Goal: Check status: Check status

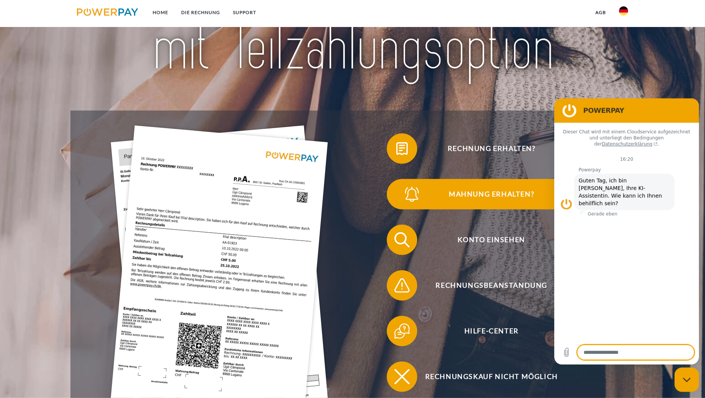
scroll to position [142, 0]
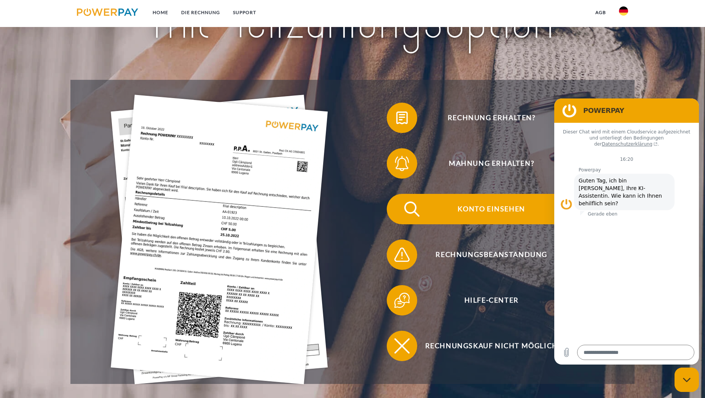
click at [477, 207] on span "Konto einsehen" at bounding box center [491, 209] width 186 height 30
type textarea "*"
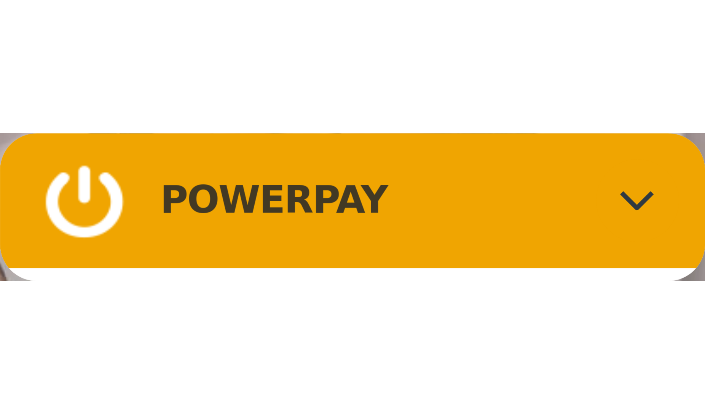
scroll to position [94, 0]
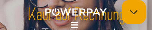
type textarea "*"
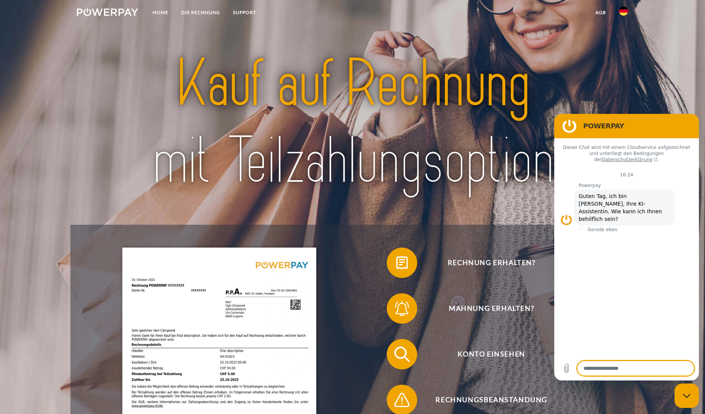
scroll to position [0, 0]
click at [216, 11] on link "DIE RECHNUNG" at bounding box center [201, 13] width 52 height 14
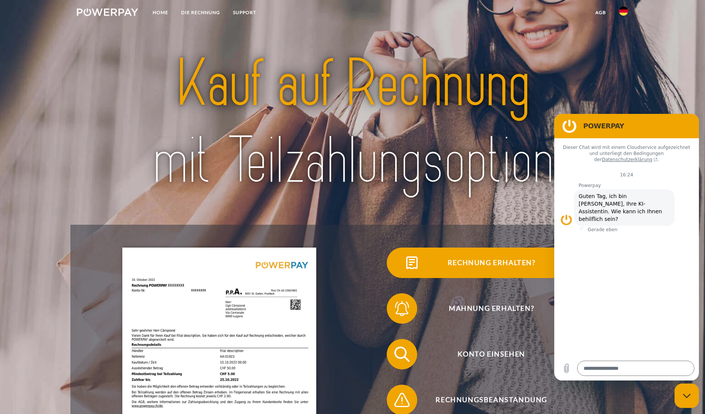
click at [485, 261] on span "Rechnung erhalten?" at bounding box center [491, 262] width 186 height 30
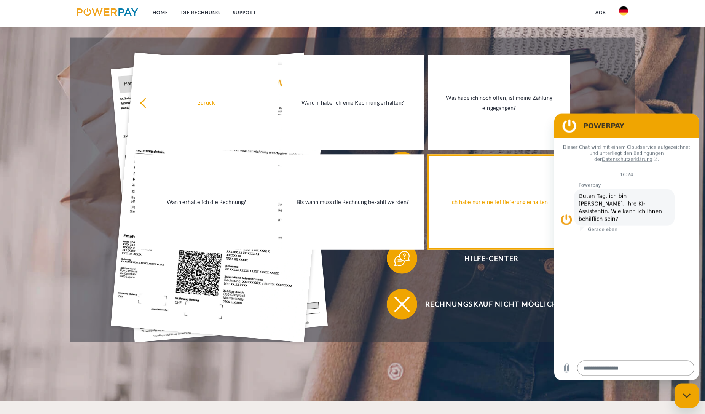
scroll to position [142, 0]
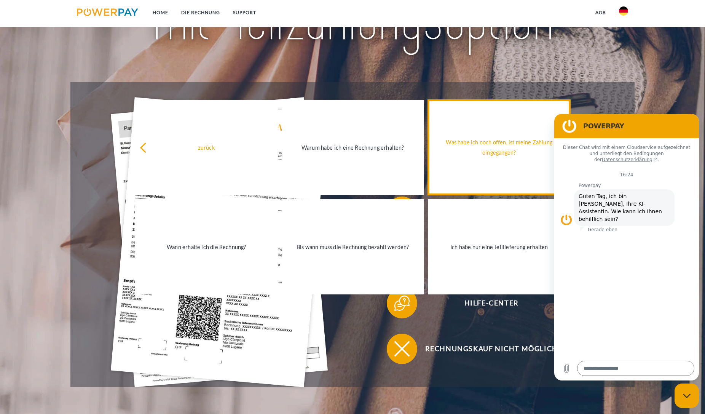
click at [486, 144] on div "Was habe ich noch offen, ist meine Zahlung eingegangen?" at bounding box center [498, 147] width 133 height 21
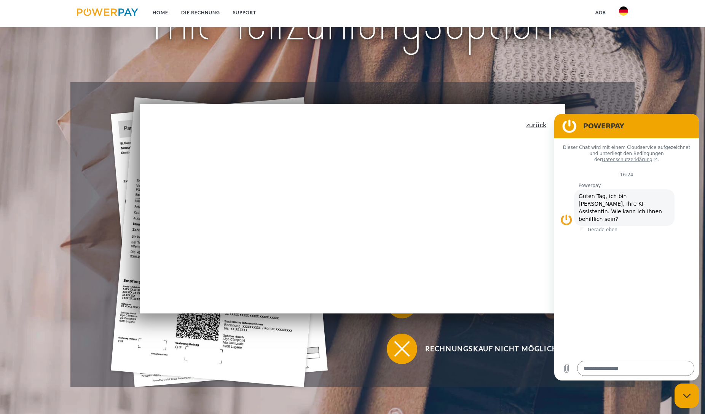
click at [543, 124] on link "zurück" at bounding box center [536, 124] width 20 height 7
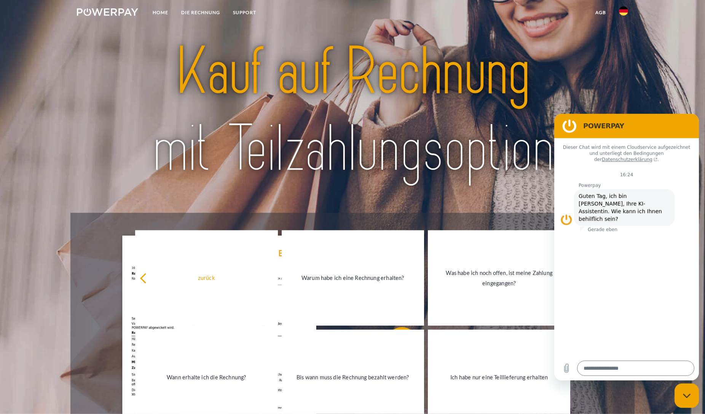
scroll to position [0, 0]
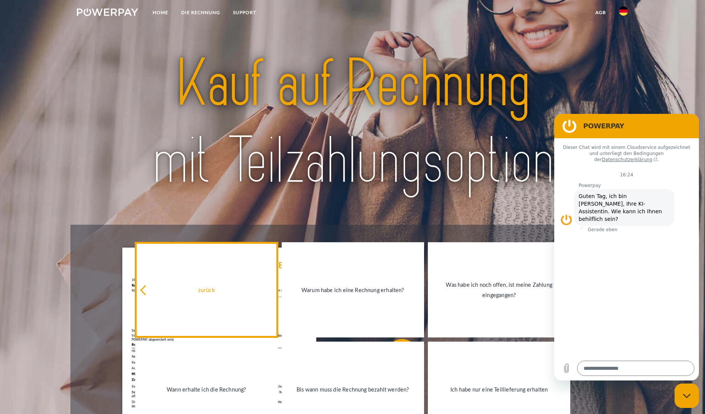
click at [203, 286] on div "zurück" at bounding box center [206, 289] width 133 height 10
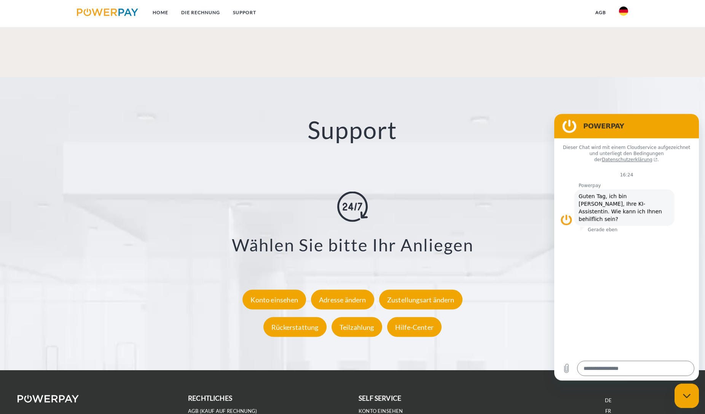
scroll to position [1423, 0]
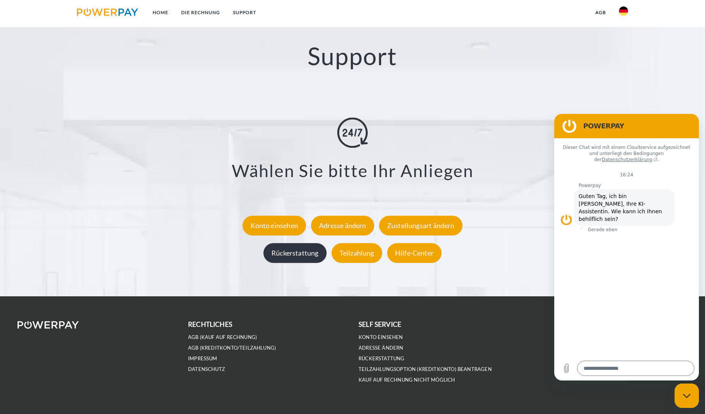
click at [291, 253] on div "Rückerstattung" at bounding box center [294, 253] width 63 height 20
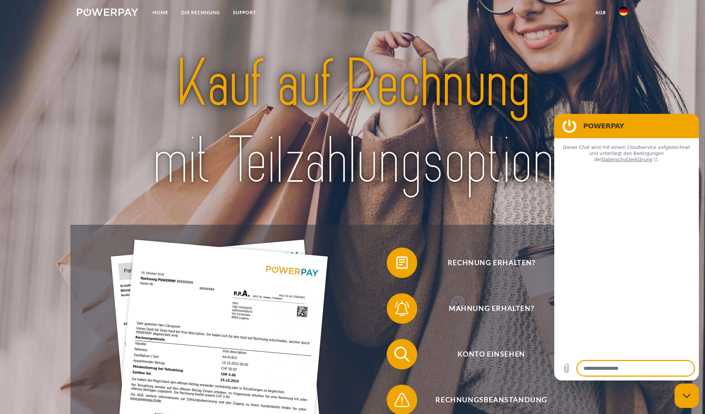
type textarea "*"
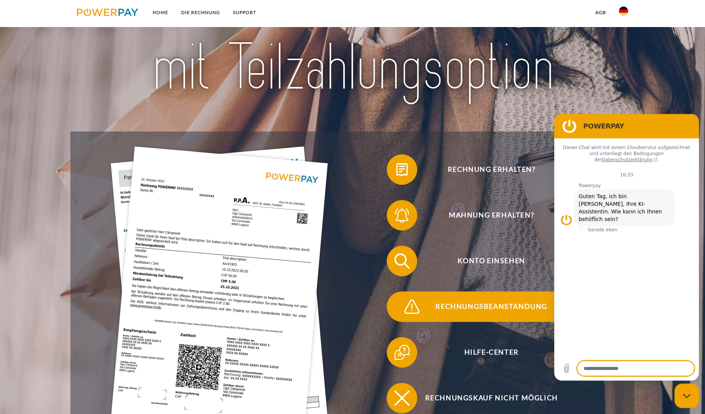
scroll to position [142, 0]
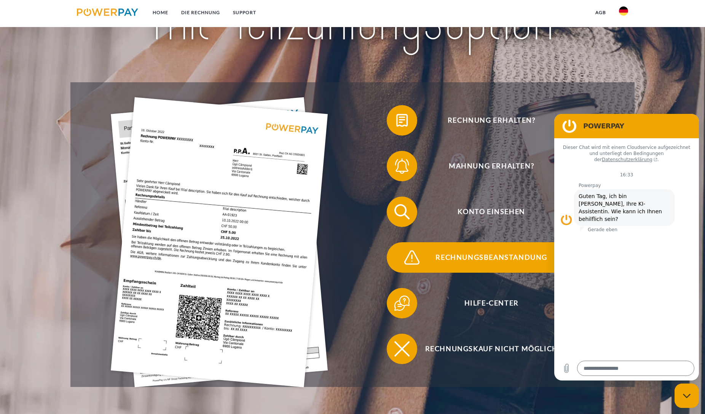
click at [498, 263] on span "Rechnungsbeanstandung" at bounding box center [491, 257] width 186 height 30
